Goal: Communication & Community: Answer question/provide support

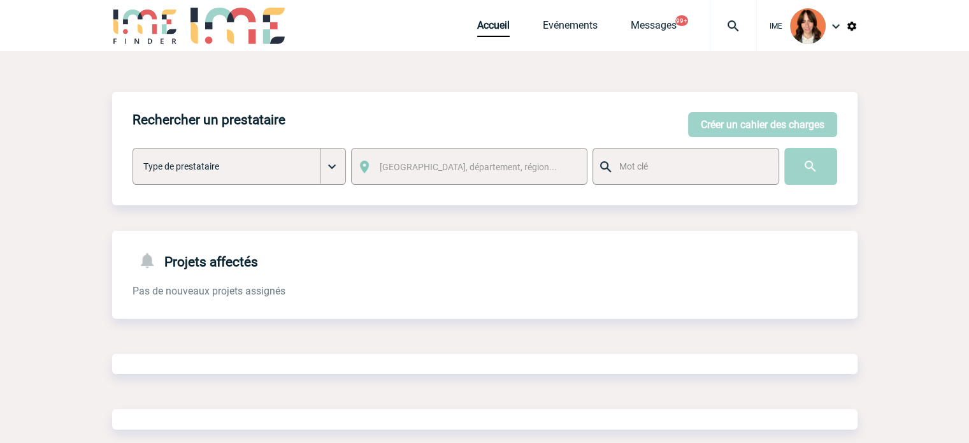
click at [732, 25] on img at bounding box center [734, 25] width 46 height 15
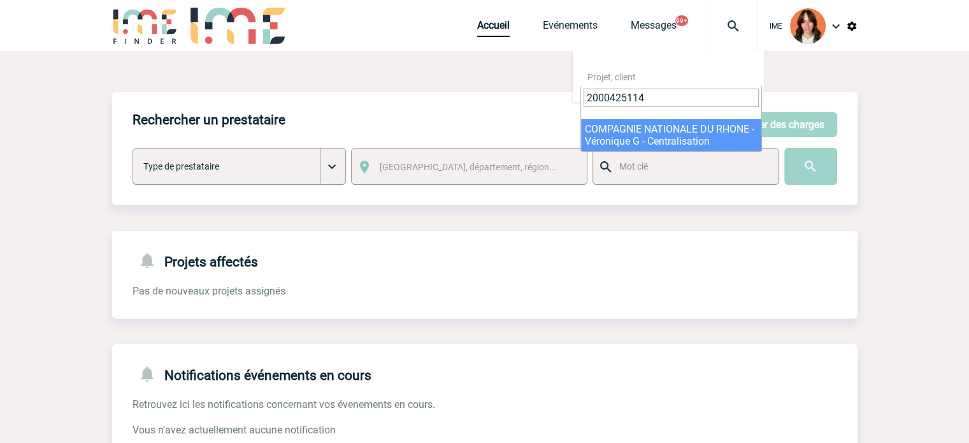
type input "2000425114"
select select "24615"
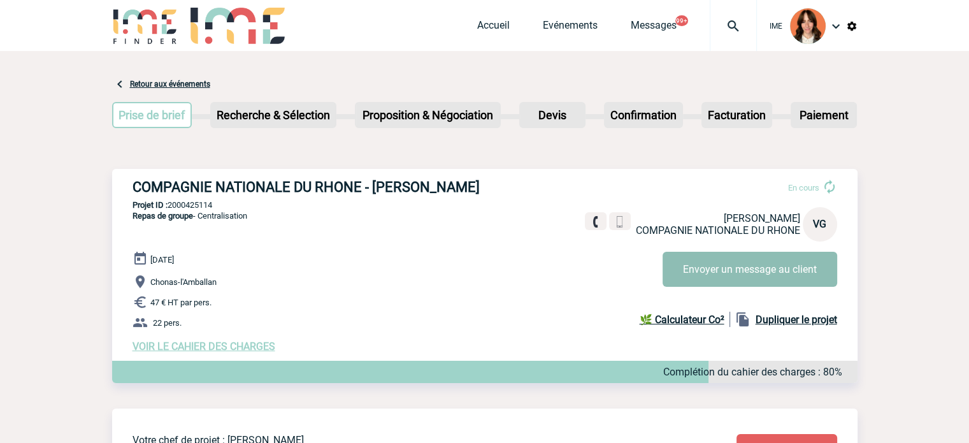
click at [817, 263] on button "Envoyer un message au client" at bounding box center [750, 269] width 175 height 35
